Goal: Information Seeking & Learning: Learn about a topic

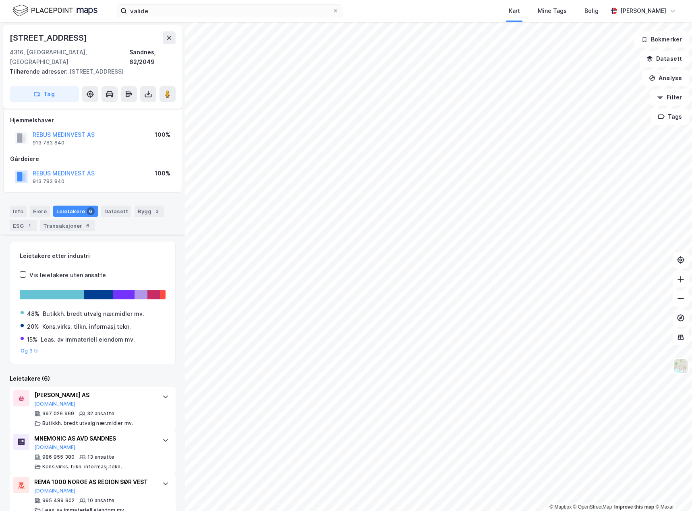
scroll to position [146, 0]
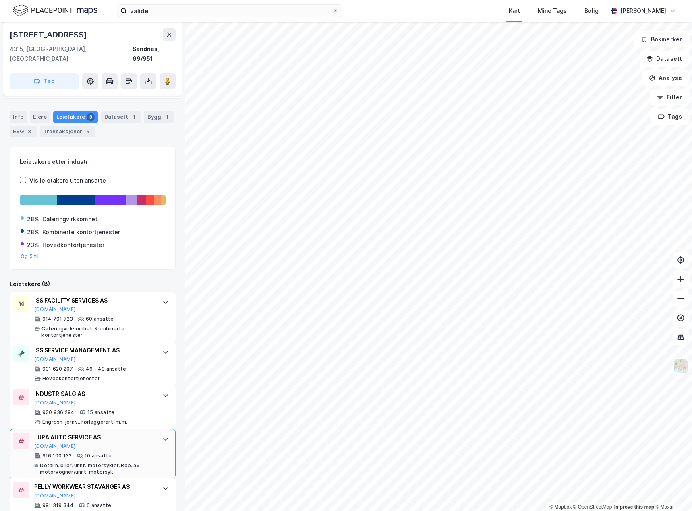
scroll to position [81, 0]
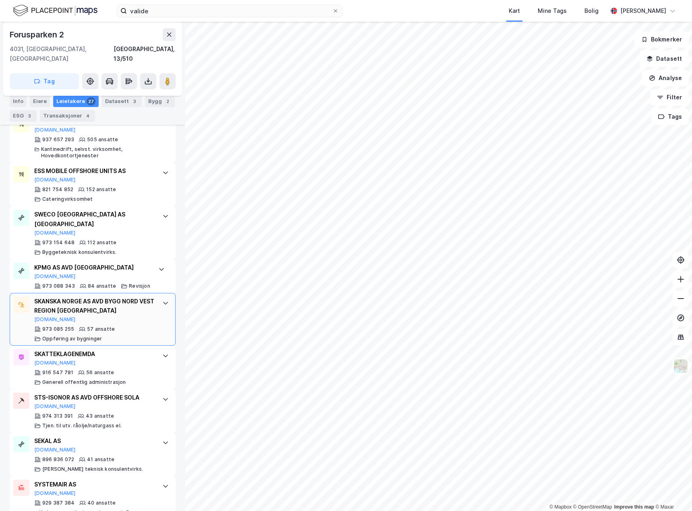
scroll to position [282, 0]
